Goal: Transaction & Acquisition: Purchase product/service

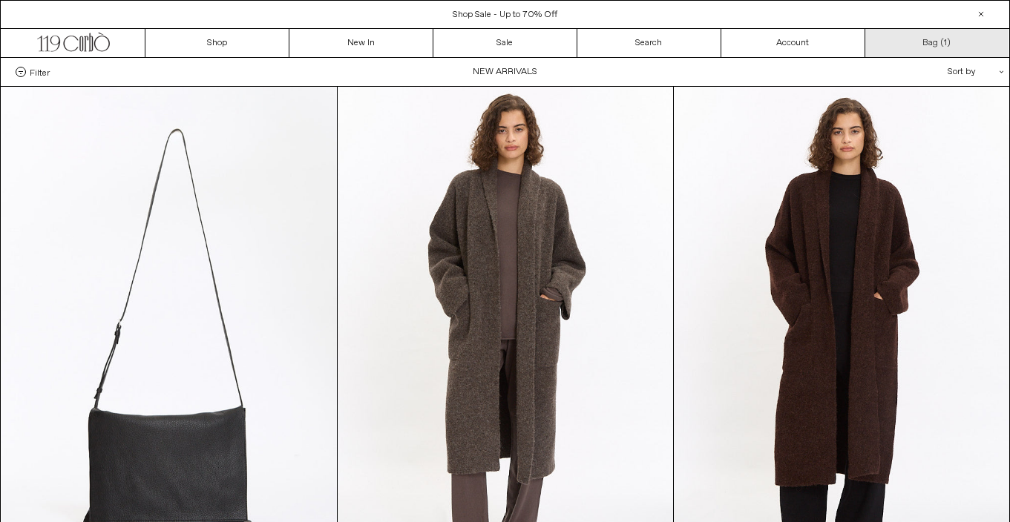
click at [917, 39] on link "Bag ( 1 )" at bounding box center [937, 43] width 144 height 28
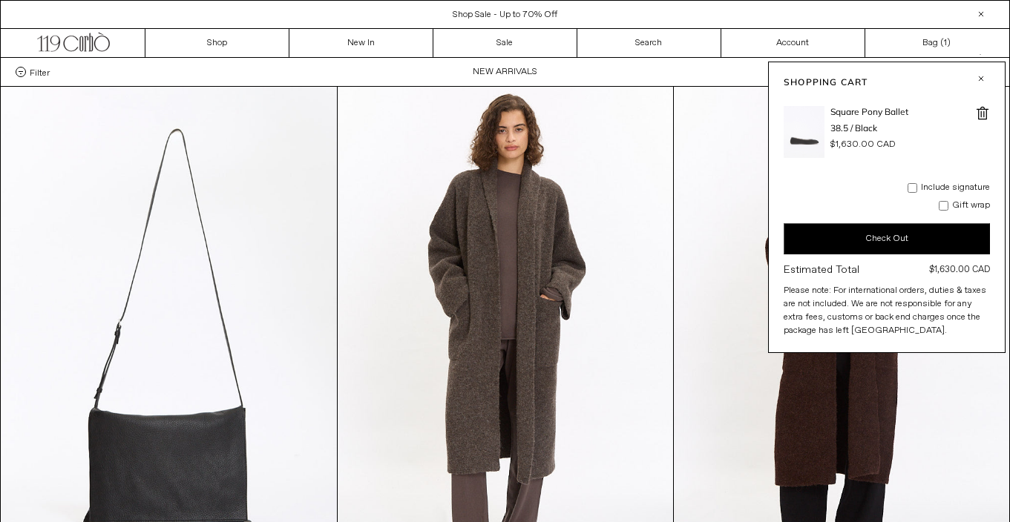
click at [808, 146] on img at bounding box center [803, 132] width 41 height 52
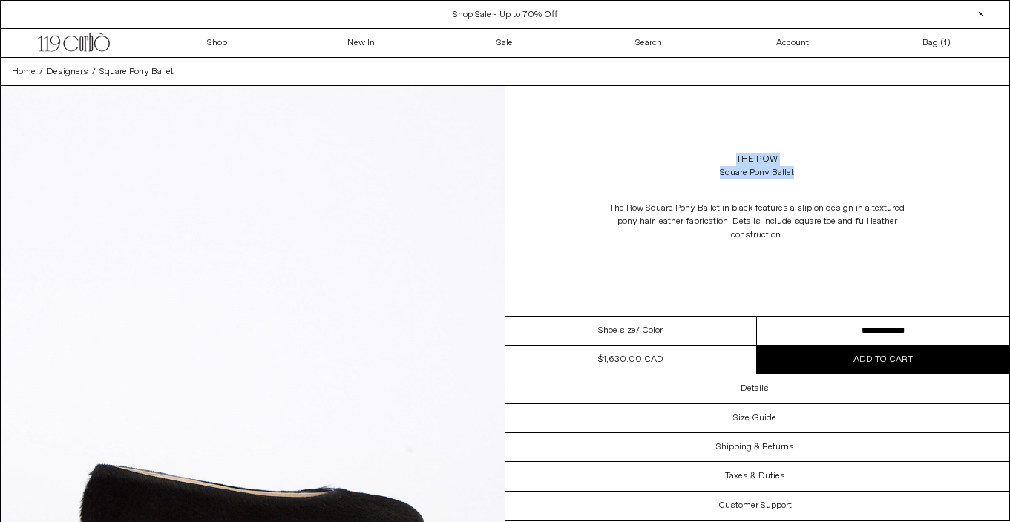
drag, startPoint x: 812, startPoint y: 172, endPoint x: 725, endPoint y: 142, distance: 91.7
click at [725, 142] on div "The Row Square Pony Ballet The Row Square Pony Ballet in black features a slip …" at bounding box center [757, 201] width 504 height 230
copy div "The Row Square Pony Ballet"
